Goal: Navigation & Orientation: Find specific page/section

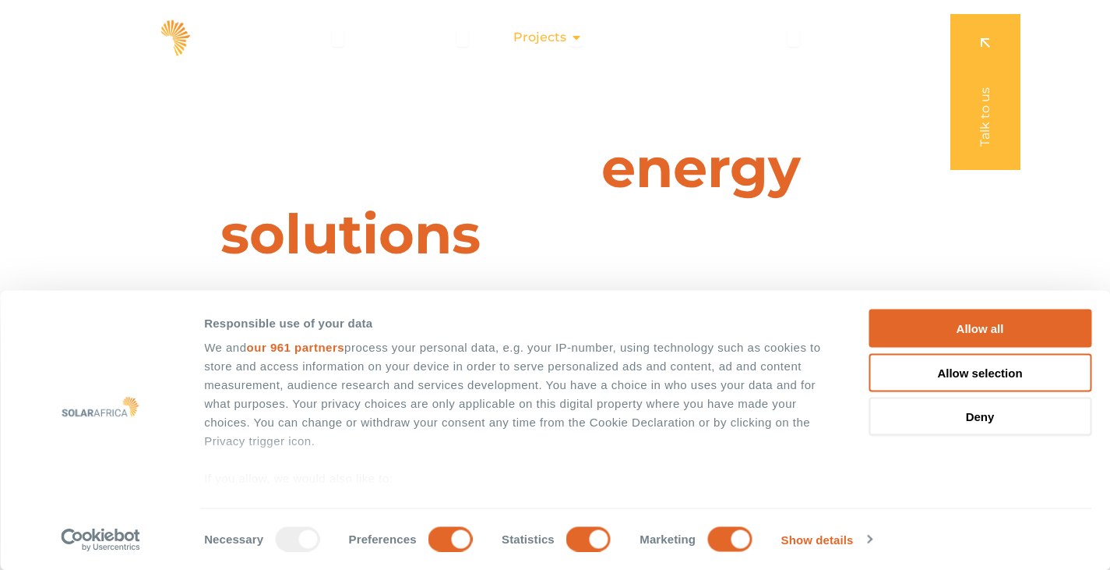
click at [580, 41] on icon "Menu" at bounding box center [576, 37] width 12 height 12
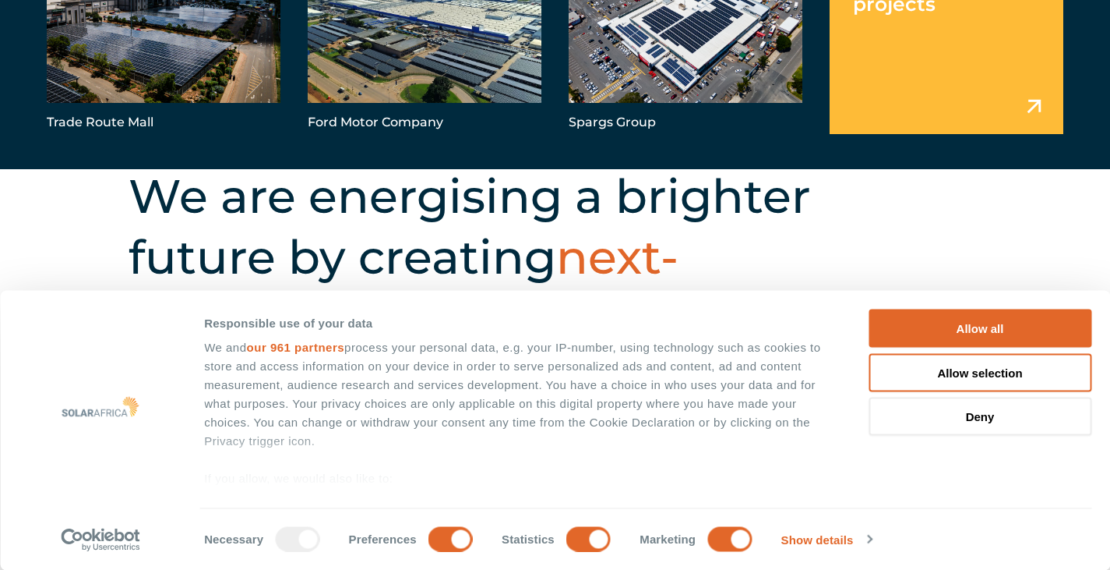
scroll to position [623, 0]
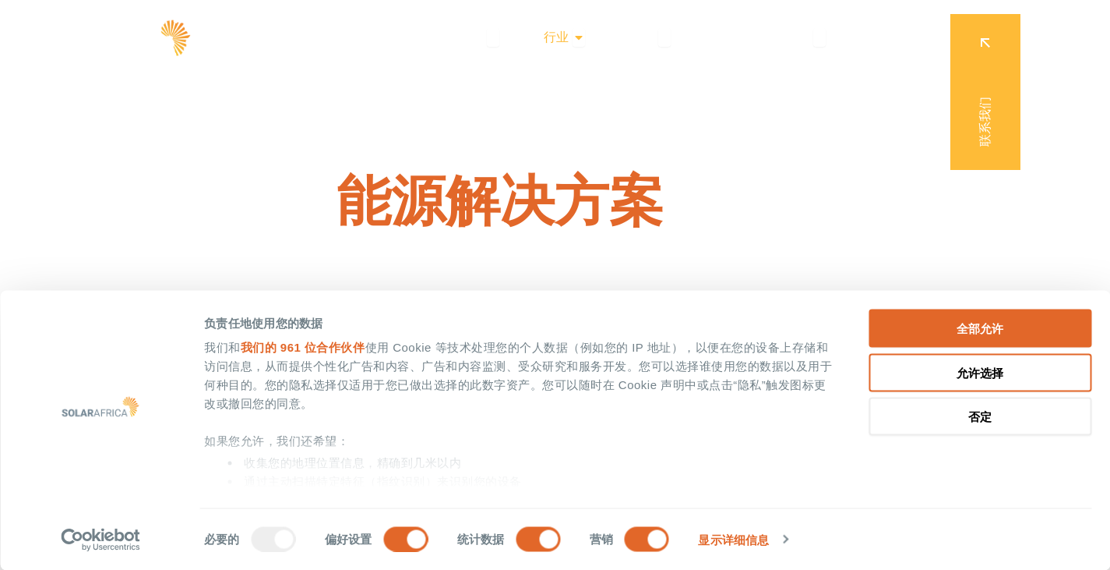
click at [580, 38] on icon "菜单" at bounding box center [579, 37] width 12 height 12
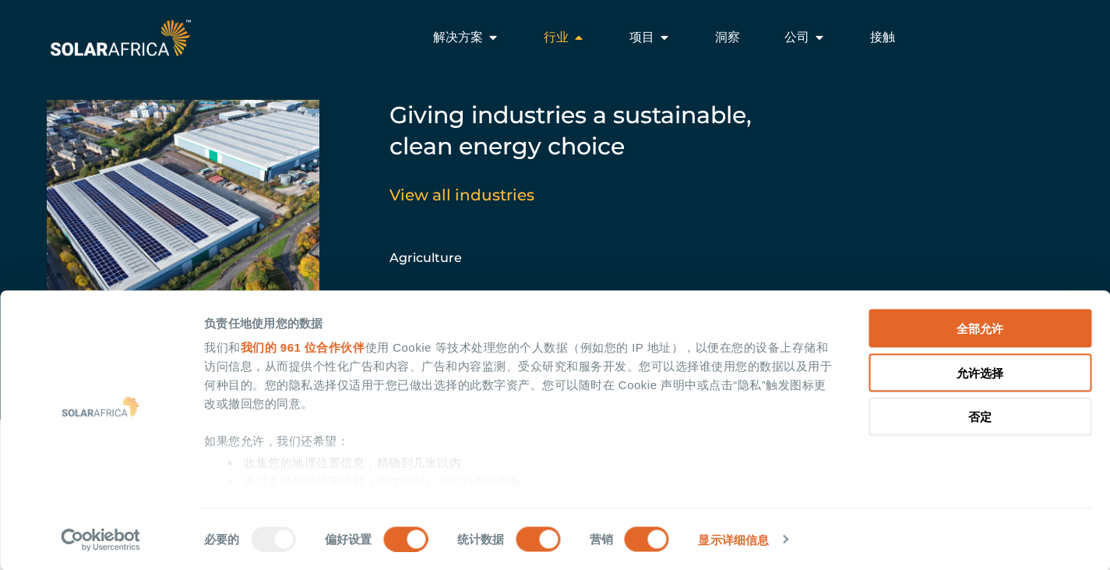
click at [580, 38] on icon "菜单" at bounding box center [579, 37] width 12 height 12
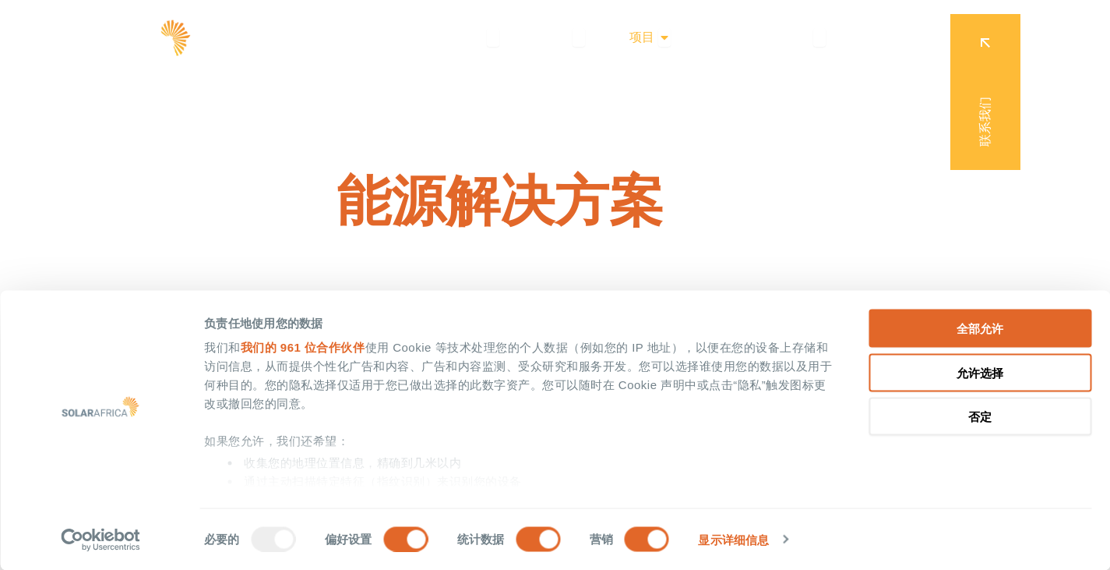
click at [667, 37] on icon "菜单" at bounding box center [664, 37] width 12 height 12
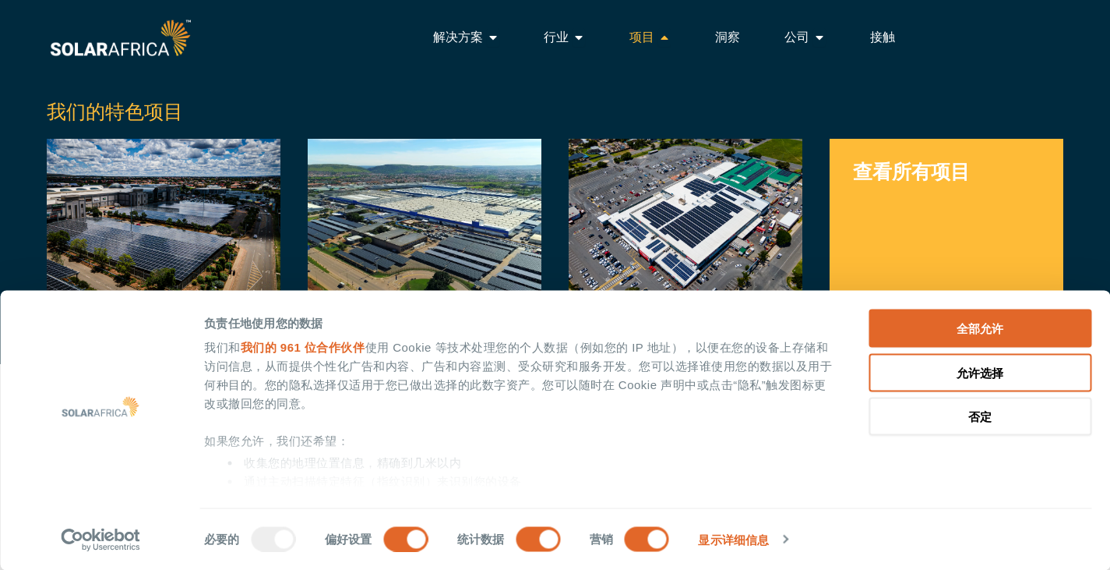
click at [667, 37] on icon "菜单" at bounding box center [664, 37] width 12 height 12
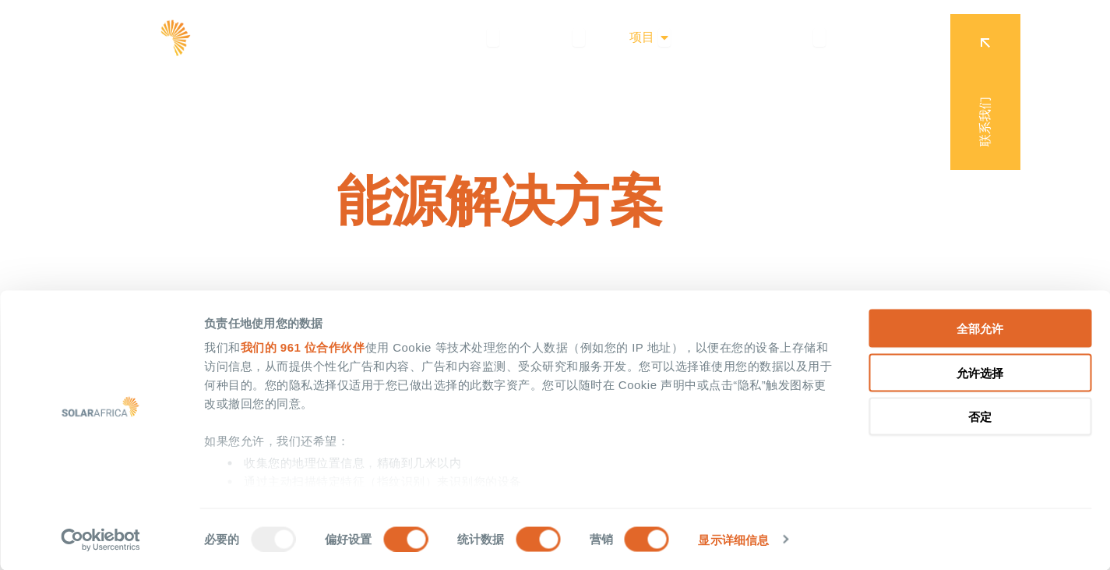
click at [636, 34] on font "项目" at bounding box center [642, 37] width 25 height 15
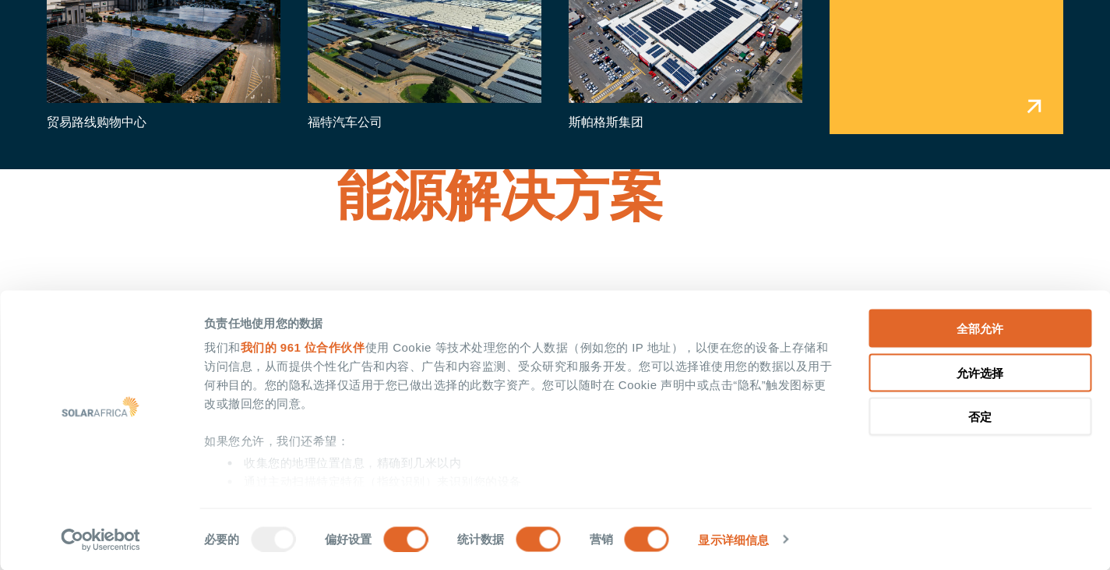
scroll to position [234, 0]
